Goal: Ask a question

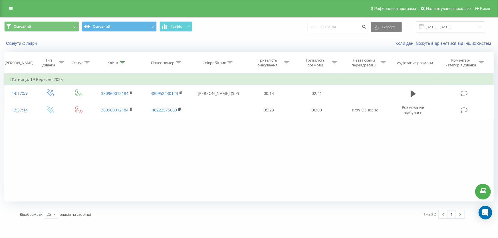
click at [11, 8] on icon at bounding box center [10, 9] width 3 height 4
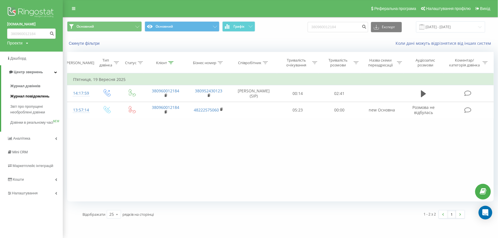
click at [40, 99] on span "Журнал повідомлень" at bounding box center [29, 97] width 39 height 6
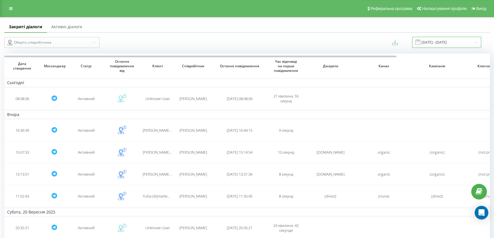
click at [453, 41] on input "[DATE] - [DATE]" at bounding box center [446, 42] width 69 height 11
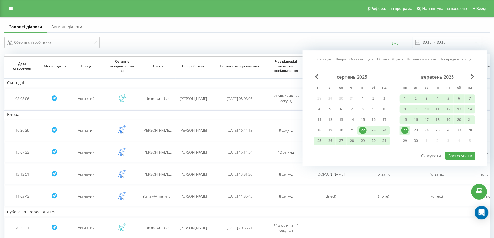
click at [403, 128] on div "22" at bounding box center [404, 130] width 7 height 7
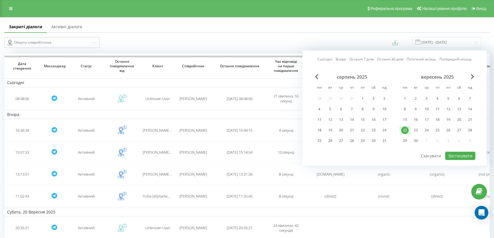
click at [454, 149] on div "серпень 2025 пн вт ср чт пт сб нд 28 29 30 31 1 2 3 4 5 6 7 8 9 10 11 12 13 14 …" at bounding box center [394, 112] width 161 height 77
click at [466, 154] on button "Застосувати" at bounding box center [460, 156] width 30 height 8
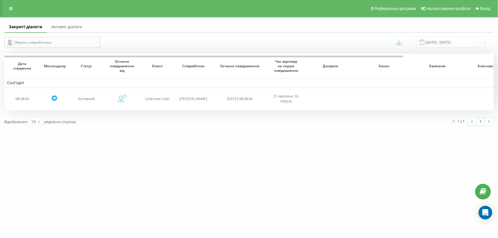
click at [80, 28] on link "Активні діалоги" at bounding box center [67, 26] width 40 height 11
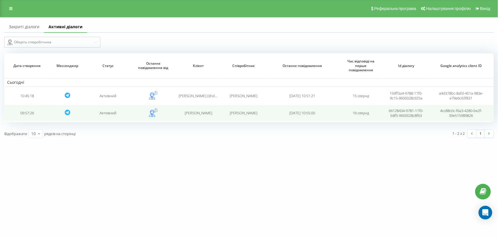
click at [153, 111] on icon at bounding box center [152, 113] width 6 height 7
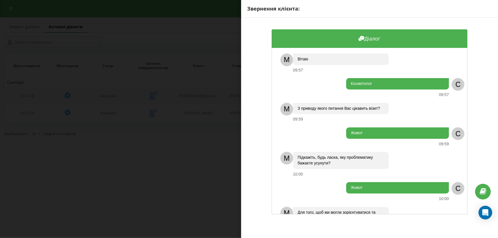
click at [166, 92] on div "Звернення клієнта: Діалог M Вітаю 09:57 Косметолог 09:57 C M З приводу якого пи…" at bounding box center [249, 119] width 498 height 238
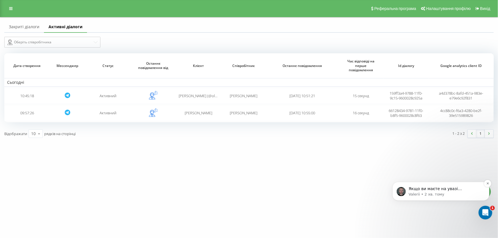
click at [460, 193] on p "Valerii • 2 хв. тому" at bounding box center [445, 194] width 74 height 5
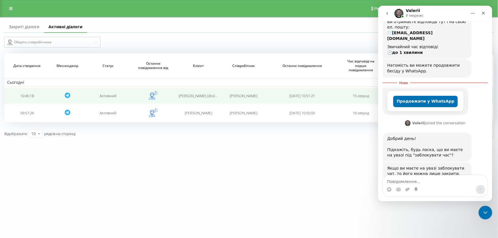
scroll to position [74, 0]
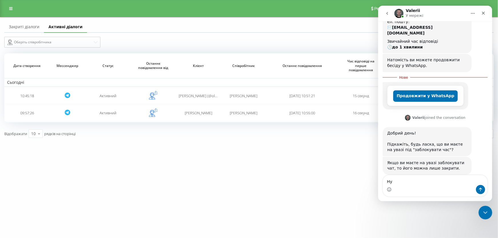
type textarea "Н"
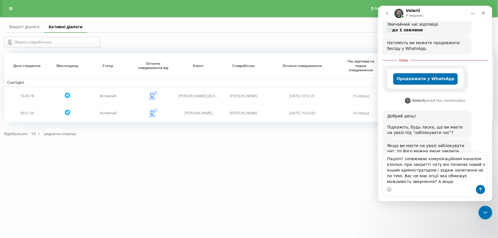
scroll to position [97, 0]
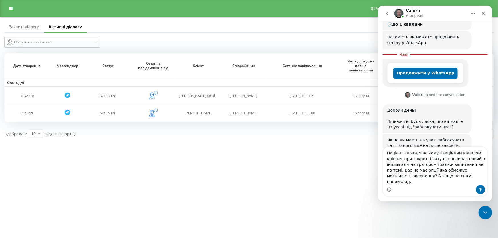
click at [463, 171] on textarea "Пацієнт зловживає комунікаційним каналом клініки, при закритті чату він починає…" at bounding box center [435, 166] width 104 height 38
click at [430, 169] on textarea "Пацієнт зловживає комунікаційним каналом клініки, при закритті чату він починає…" at bounding box center [435, 166] width 104 height 38
click at [442, 183] on textarea "Пацієнт зловживає комунікаційним каналом клініки, при закритті чату він починає…" at bounding box center [435, 166] width 104 height 38
type textarea "Пацієнт зловживає комунікаційним каналом клініки, при закритті чату він починає…"
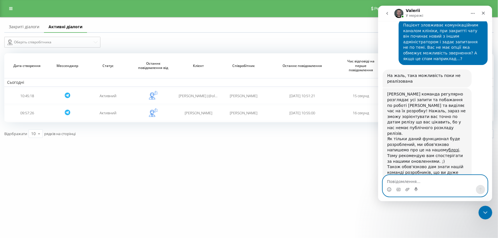
scroll to position [232, 0]
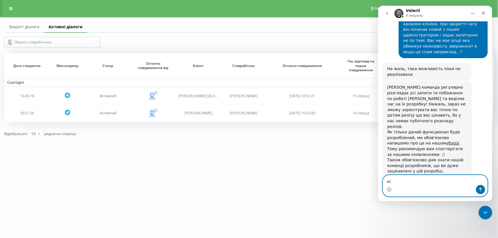
type textarea "н"
type textarea "Це все дякую Гарного дня."
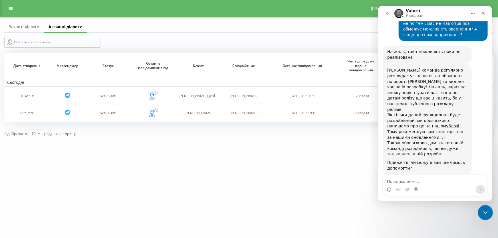
click at [487, 211] on icon "Закрити програму для спілкування Intercom" at bounding box center [484, 212] width 7 height 7
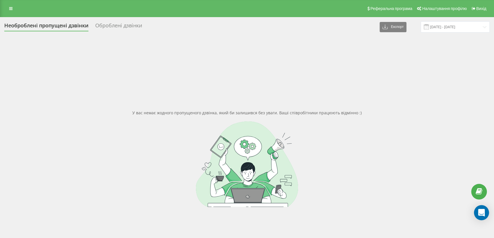
click at [480, 213] on icon "Open Intercom Messenger" at bounding box center [481, 212] width 7 height 7
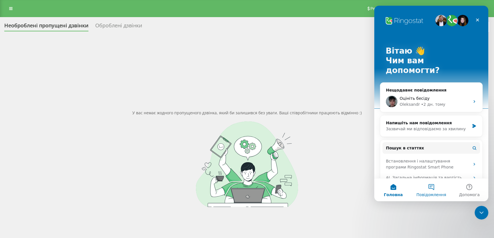
click at [432, 184] on button "Повідомлення" at bounding box center [431, 190] width 38 height 23
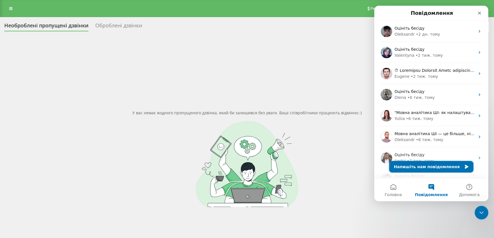
click at [440, 165] on button "Напишіть нам повідомлення" at bounding box center [431, 166] width 84 height 11
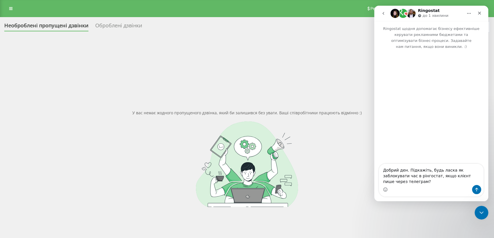
click at [397, 176] on textarea "Добрий ден. Підкажіть, будь ласка як заблокувати час в рінгостат, якщо клієнт п…" at bounding box center [431, 174] width 104 height 21
click at [404, 177] on textarea "Добрий ден. Підкажіть, будь ласка як заблокувати час в рінгостат, якщо клієнт п…" at bounding box center [431, 174] width 104 height 21
click at [441, 177] on textarea "Добрий день. Підкажіть, будь ласка як заблокувати час в рінгостат, якщо клієнт …" at bounding box center [431, 174] width 104 height 21
click at [374, 6] on lt-span "будь ласка ," at bounding box center [374, 6] width 0 height 0
click at [405, 182] on textarea "Добрий день. Підкажіть, будь ласка, як заблокувати час в рінгостат, якщо клієнт…" at bounding box center [431, 174] width 104 height 21
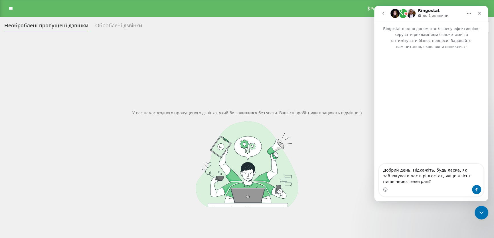
click at [463, 181] on textarea "Добрий день. Підкажіть, будь ласка, як заблокувати час в рінгостат, якщо клієнт…" at bounding box center [431, 174] width 104 height 21
type textarea "Добрий день. Підкажіть, будь ласка, як заблокувати час в рінгостат, якщо клієнт…"
click at [452, 187] on div "Месенджер Intercom" at bounding box center [431, 189] width 104 height 9
click at [374, 6] on lt-div at bounding box center [374, 6] width 0 height 0
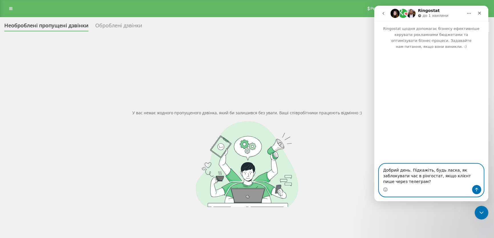
click at [404, 184] on textarea "Добрий день. Підкажіть, будь ласка, як заблокувати час в рінгостат, якщо клієнт…" at bounding box center [431, 174] width 104 height 21
click at [475, 188] on icon "Надіслати повідомлення…" at bounding box center [476, 189] width 5 height 5
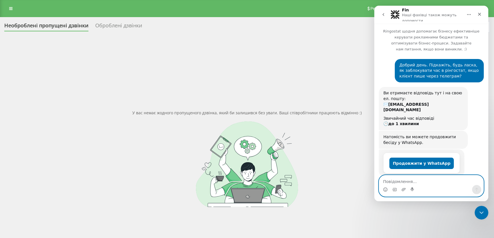
scroll to position [2, 0]
